Goal: Information Seeking & Learning: Understand process/instructions

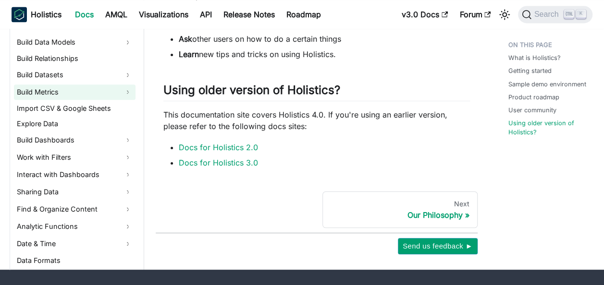
scroll to position [192, 0]
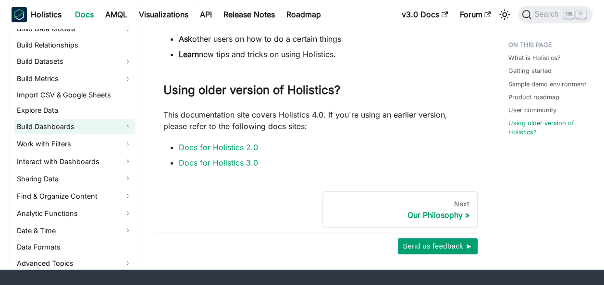
click at [65, 127] on link "Build Dashboards" at bounding box center [75, 126] width 122 height 15
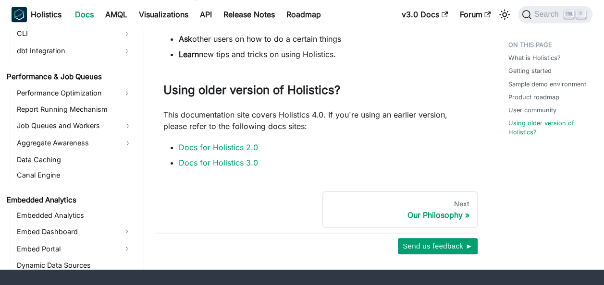
scroll to position [1009, 0]
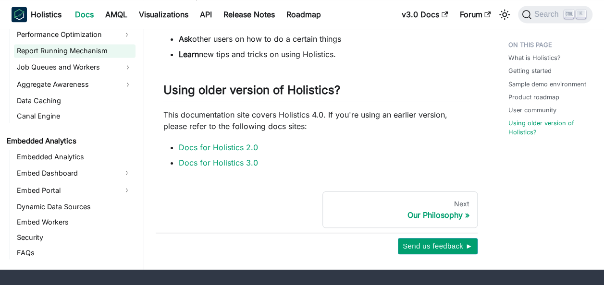
click at [73, 50] on link "Report Running Mechanism" at bounding box center [75, 50] width 122 height 13
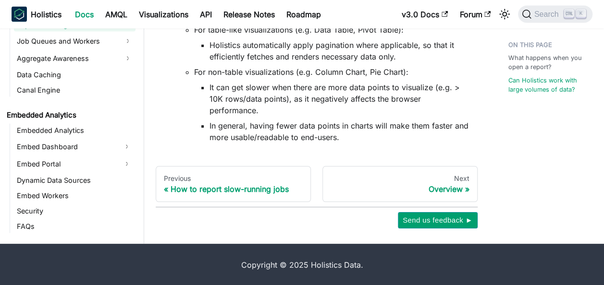
scroll to position [956, 0]
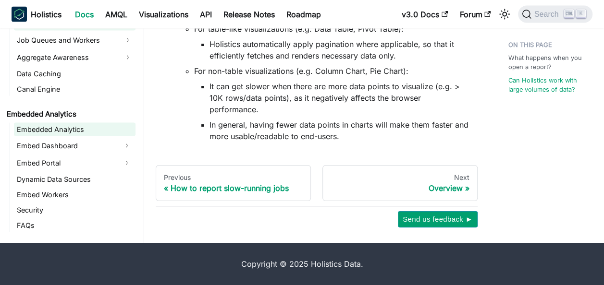
click at [89, 124] on link "Embedded Analytics" at bounding box center [75, 129] width 122 height 13
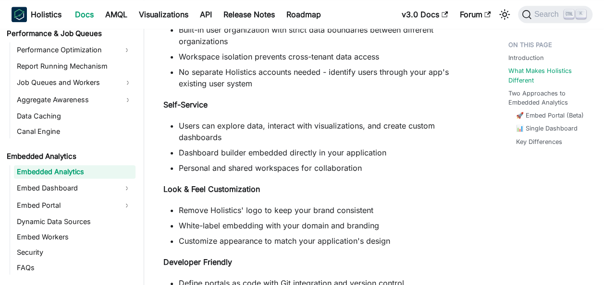
scroll to position [673, 0]
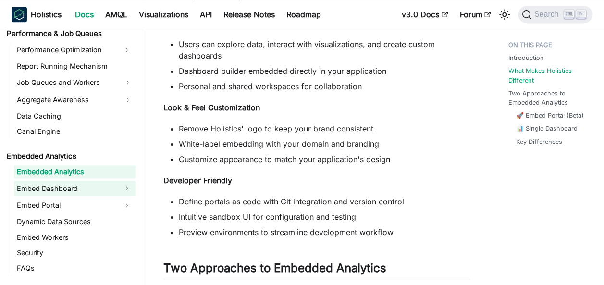
click at [54, 187] on link "Embed Dashboard" at bounding box center [66, 188] width 104 height 15
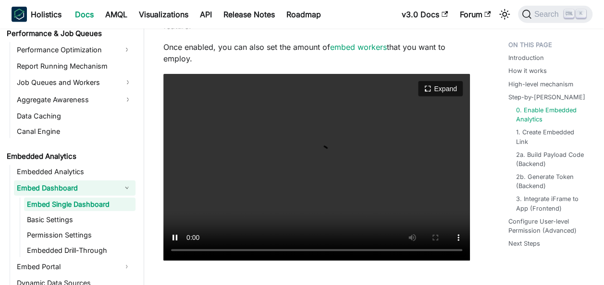
scroll to position [1153, 0]
